Goal: Book appointment/travel/reservation

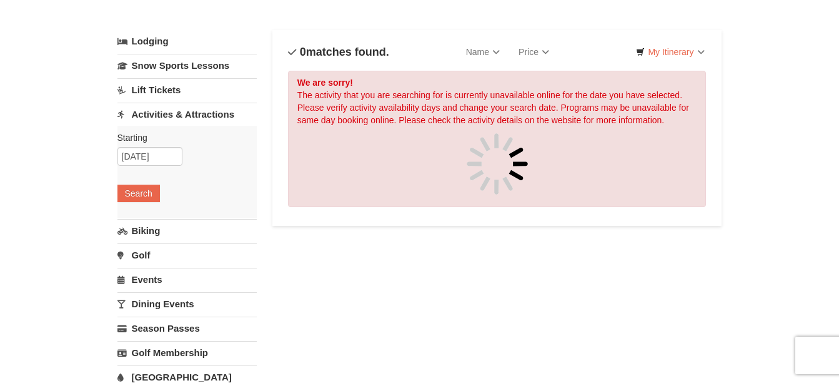
scroll to position [53, 0]
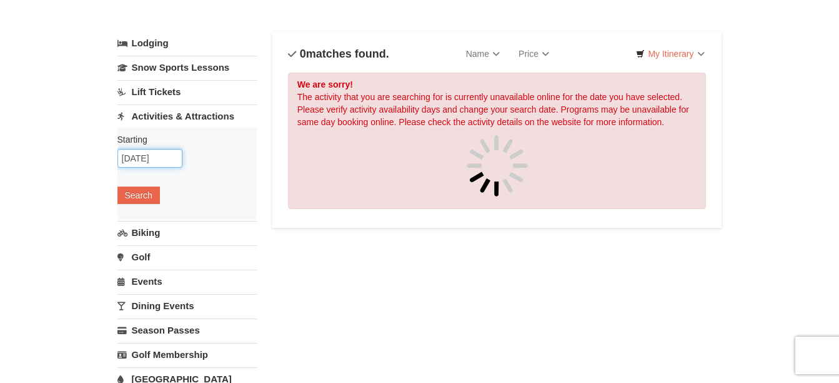
click at [148, 162] on input "11/26/2025" at bounding box center [150, 158] width 65 height 19
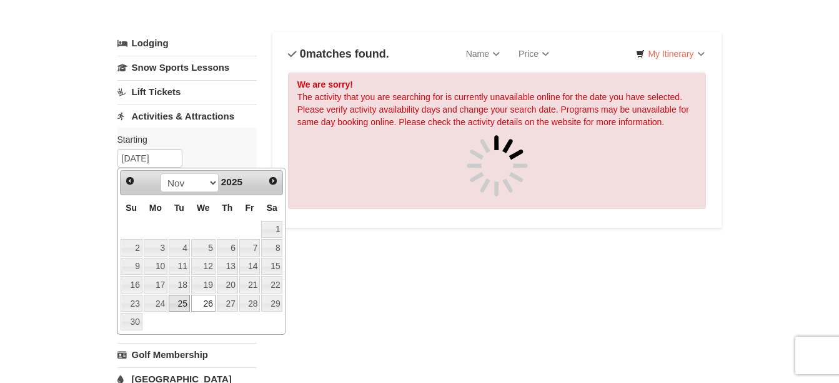
click at [178, 303] on link "25" at bounding box center [179, 303] width 21 height 18
type input "11/25/2025"
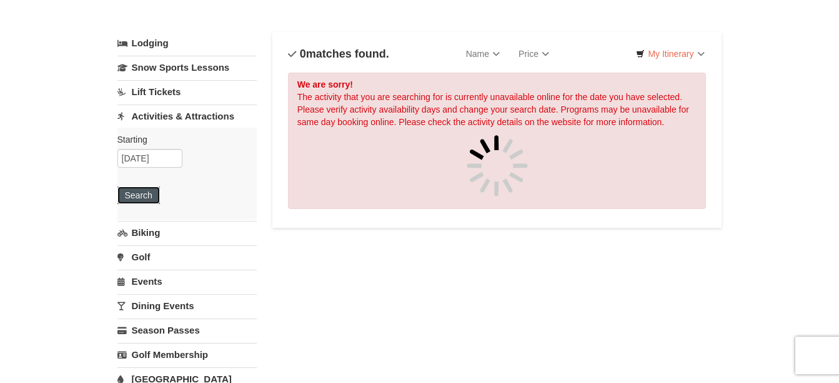
click at [139, 194] on button "Search" at bounding box center [139, 195] width 43 height 18
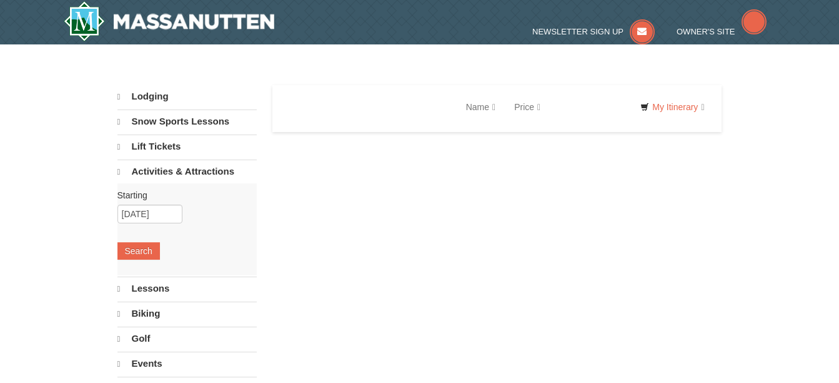
select select "10"
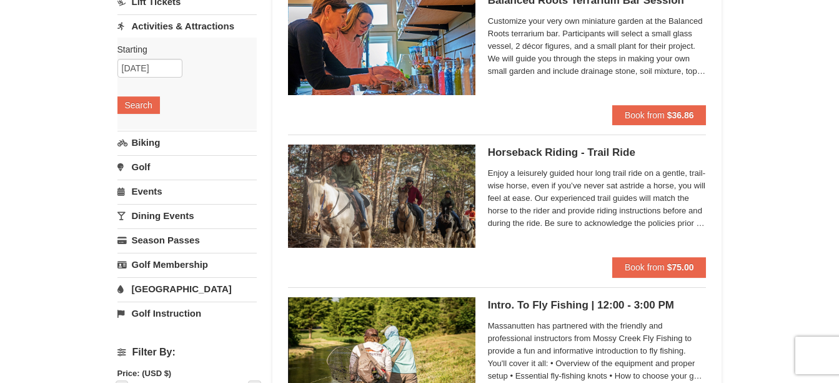
scroll to position [143, 0]
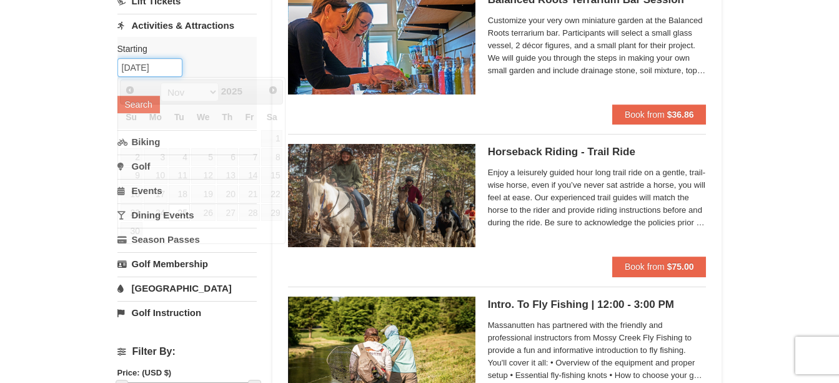
click at [146, 76] on input "11/25/2025" at bounding box center [150, 67] width 65 height 19
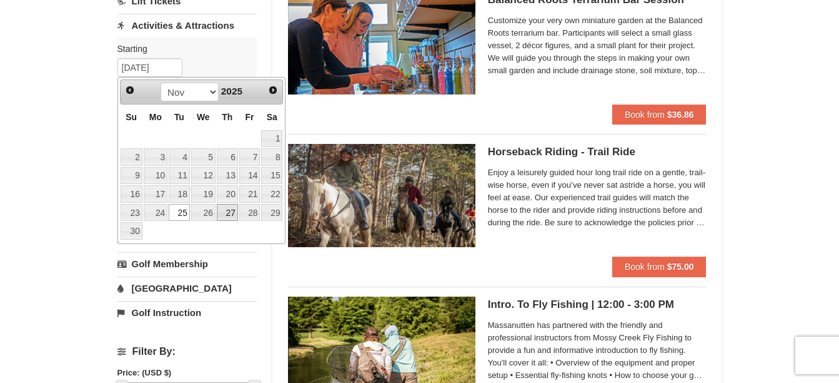
click at [238, 219] on link "27" at bounding box center [227, 213] width 21 height 18
type input "11/27/2025"
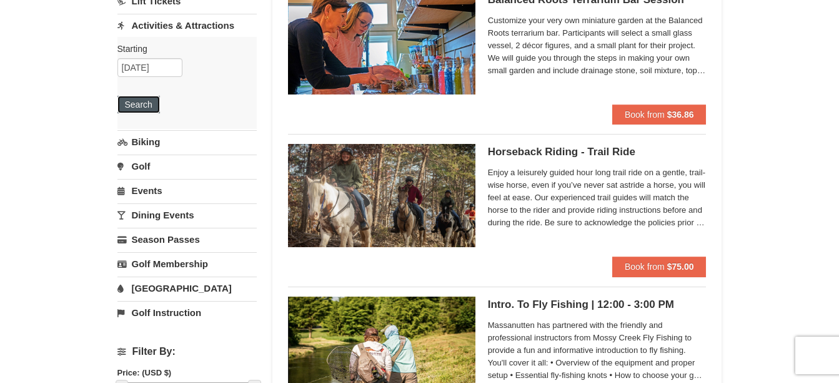
click at [133, 106] on button "Search" at bounding box center [139, 105] width 43 height 18
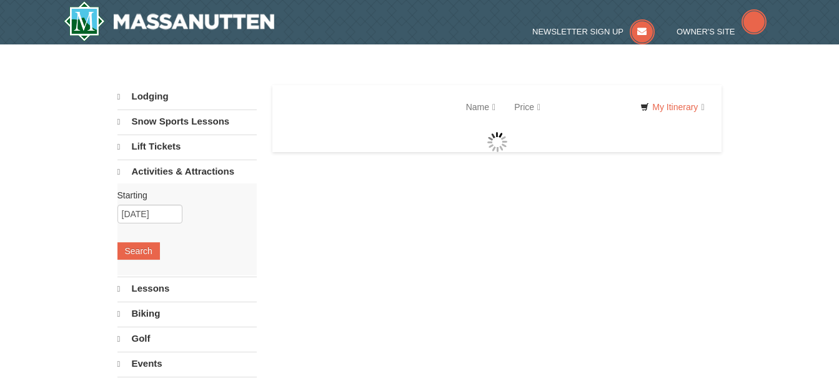
select select "10"
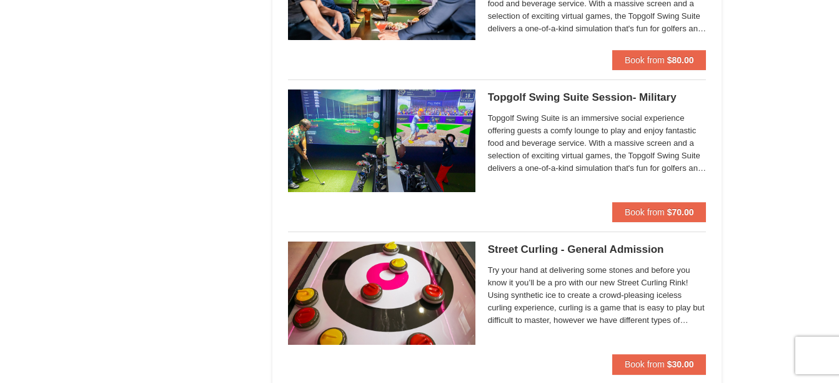
scroll to position [1568, 0]
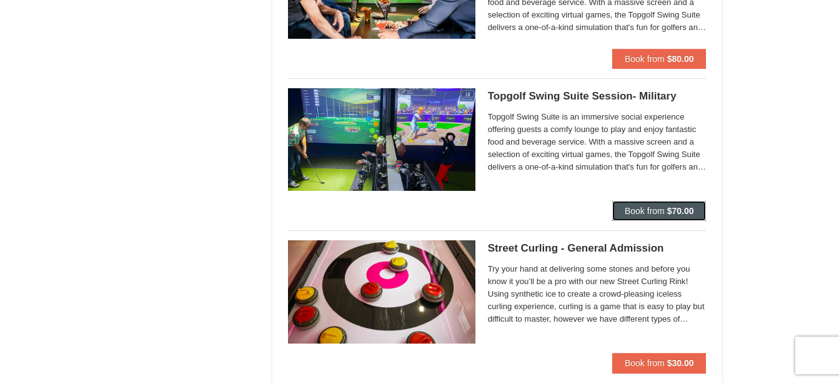
click at [633, 202] on button "Book from $70.00" at bounding box center [660, 211] width 94 height 20
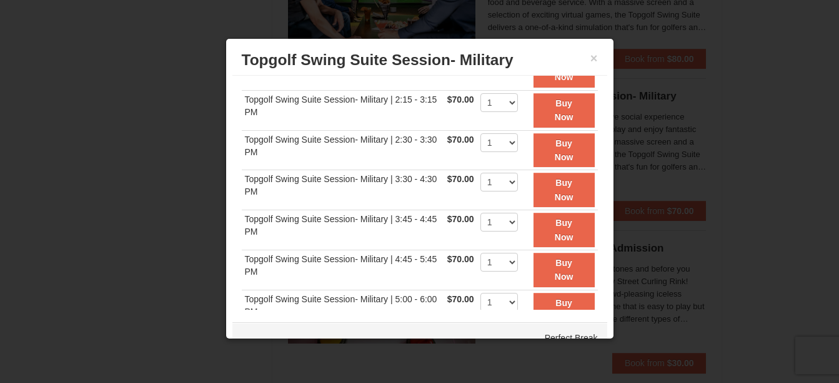
scroll to position [0, 0]
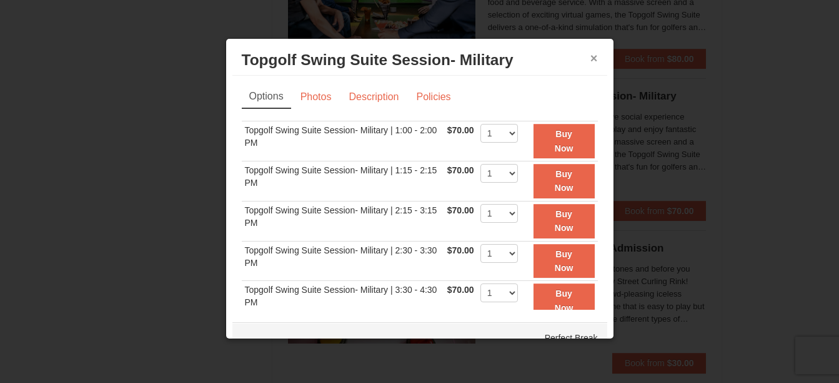
click at [591, 56] on button "×" at bounding box center [595, 58] width 8 height 13
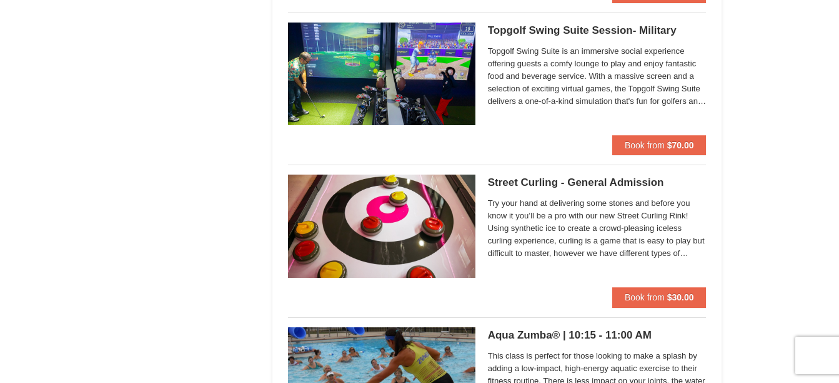
scroll to position [1635, 0]
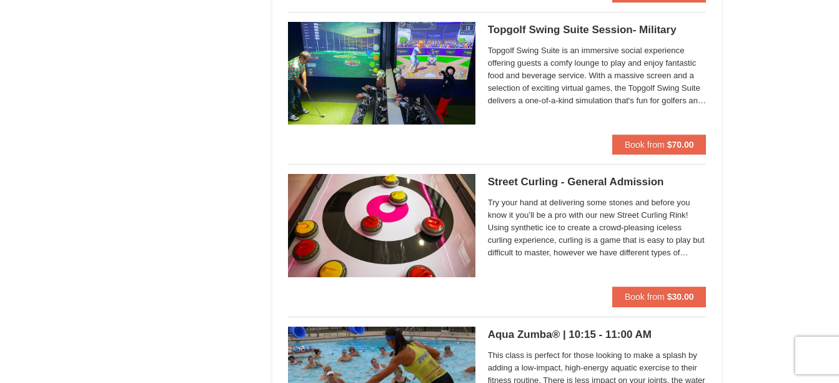
click at [396, 245] on img at bounding box center [382, 225] width 188 height 103
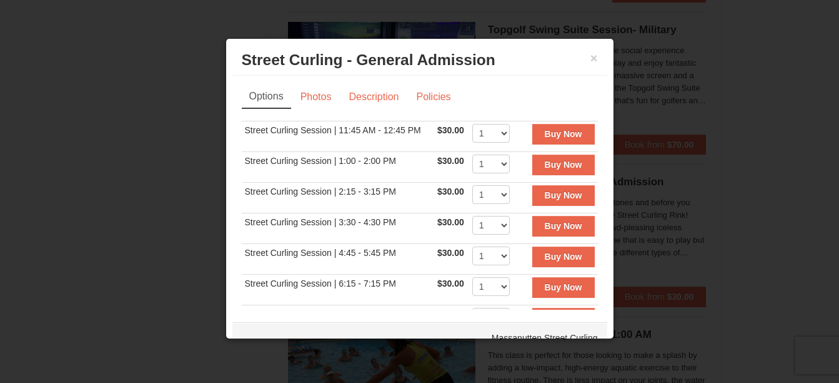
click at [578, 63] on h3 "Street Curling - General Admission Massanutten Street Curling" at bounding box center [420, 60] width 356 height 19
click at [591, 62] on button "×" at bounding box center [595, 58] width 8 height 13
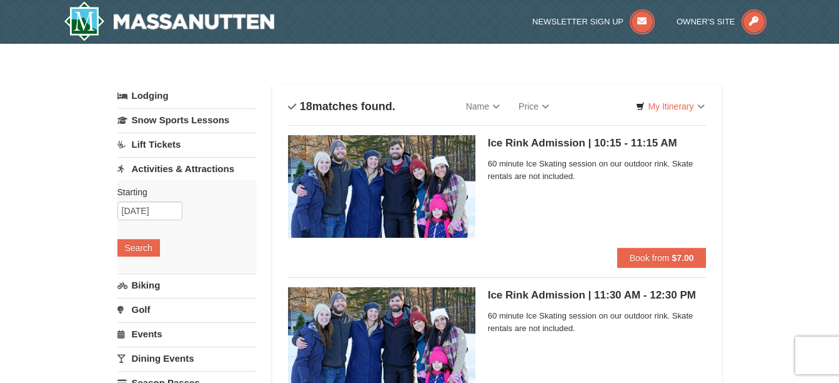
scroll to position [61, 0]
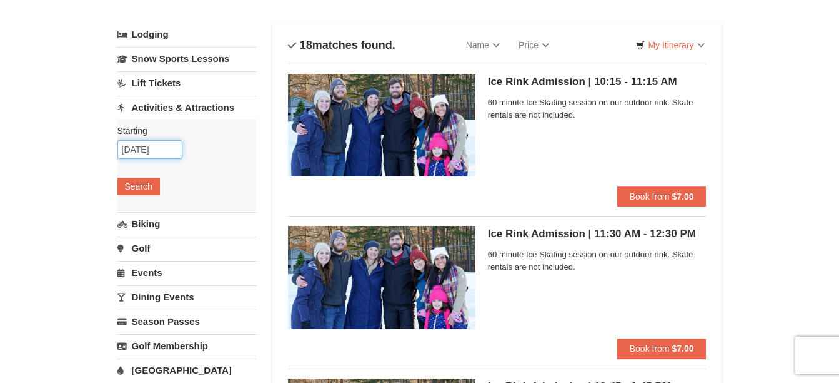
click at [143, 143] on input "11/27/2025" at bounding box center [150, 149] width 65 height 19
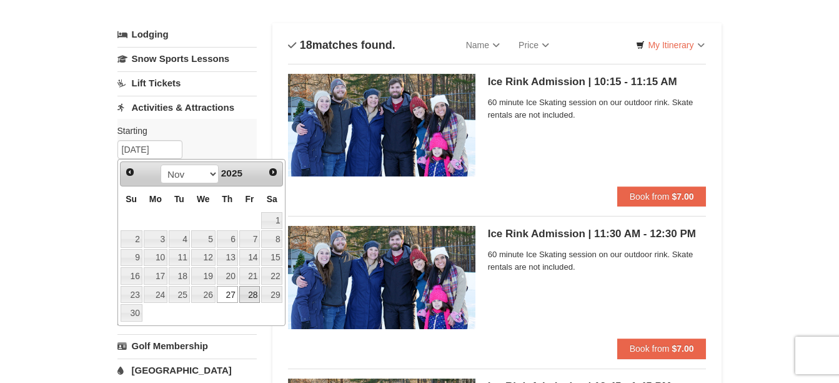
click at [249, 296] on link "28" at bounding box center [249, 295] width 21 height 18
type input "[DATE]"
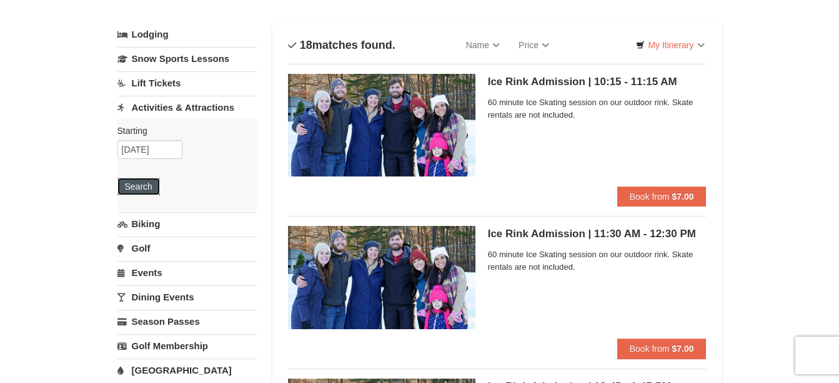
click at [140, 189] on button "Search" at bounding box center [139, 187] width 43 height 18
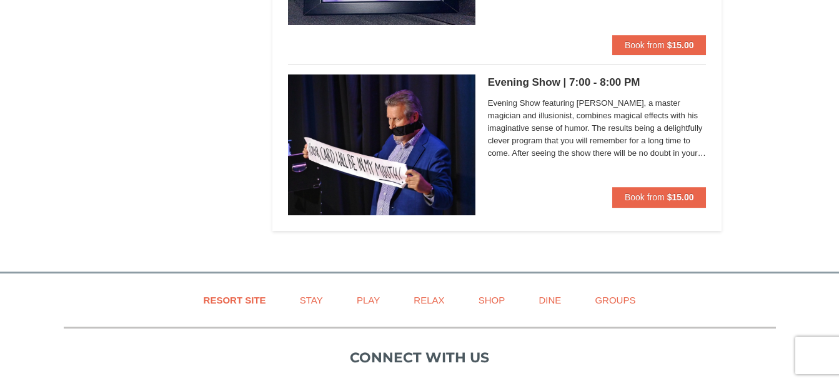
scroll to position [3865, 0]
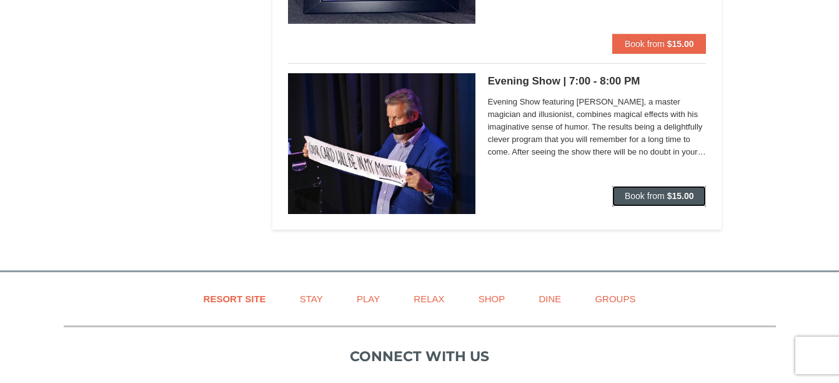
click at [642, 203] on button "Book from $15.00" at bounding box center [660, 196] width 94 height 20
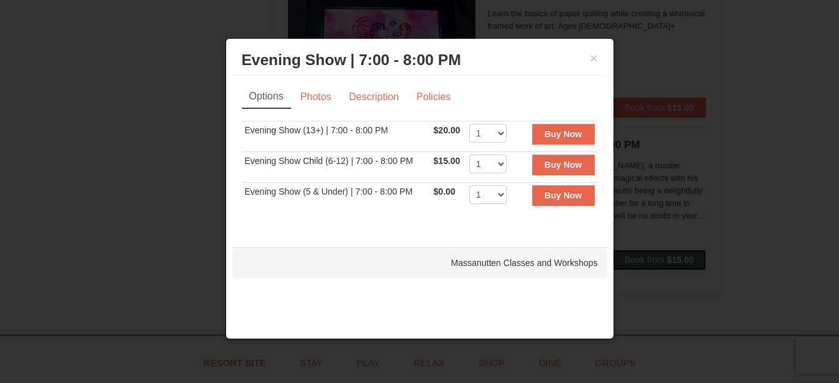
scroll to position [3800, 0]
click at [591, 63] on button "×" at bounding box center [595, 58] width 8 height 13
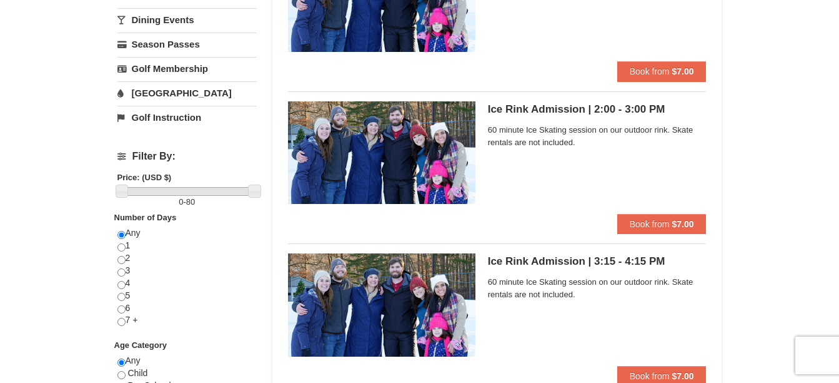
scroll to position [0, 0]
